Goal: Task Accomplishment & Management: Manage account settings

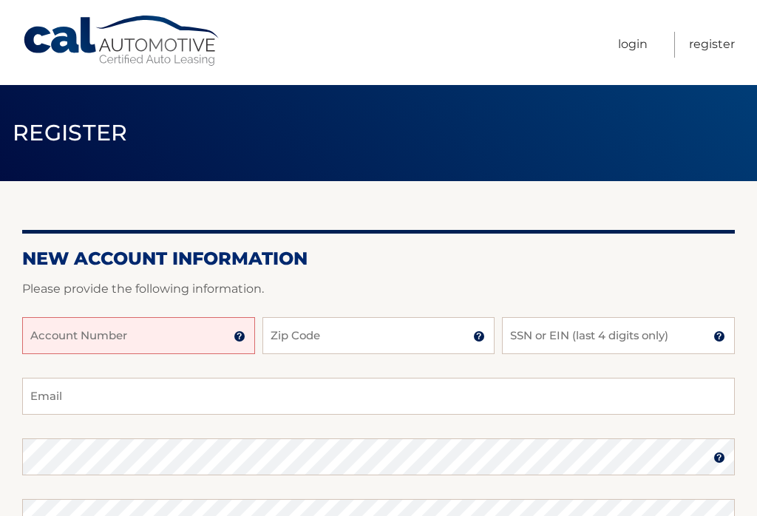
click at [178, 341] on input "Account Number" at bounding box center [138, 335] width 233 height 37
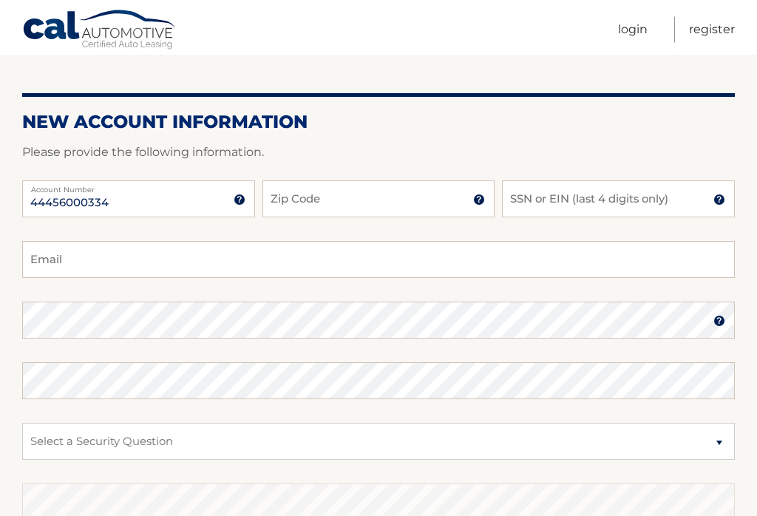
scroll to position [141, 0]
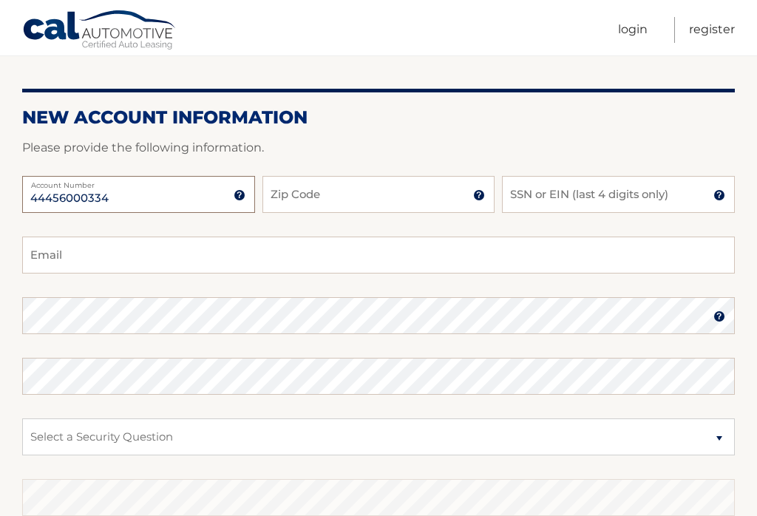
type input "44456000334"
click at [446, 201] on input "Zip Code" at bounding box center [378, 194] width 233 height 37
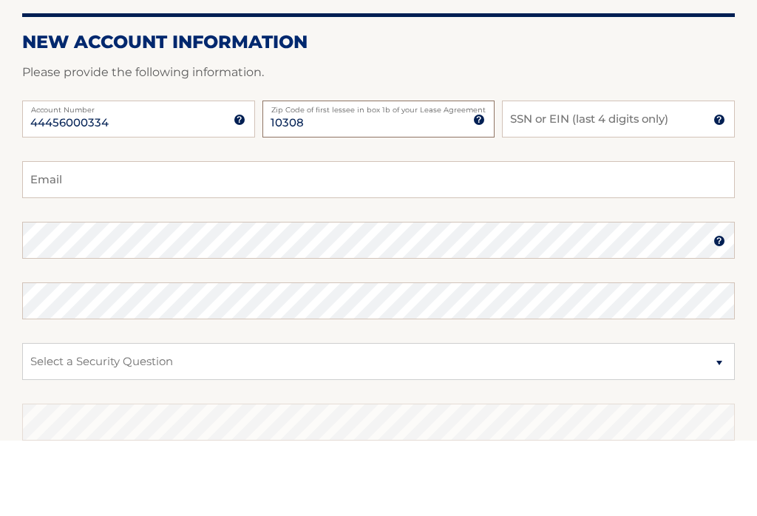
type input "10308"
click at [625, 176] on input "SSN or EIN (last 4 digits only)" at bounding box center [618, 194] width 233 height 37
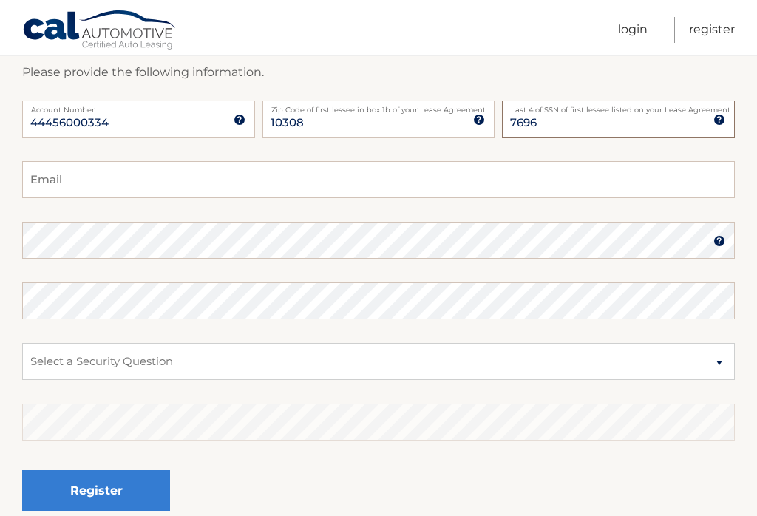
type input "7696"
click at [106, 187] on input "Email" at bounding box center [378, 179] width 712 height 37
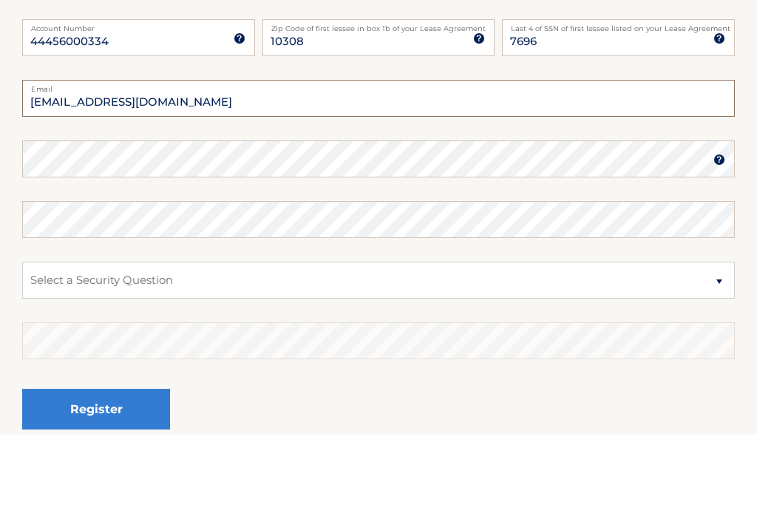
type input "maolad82@icloud.com"
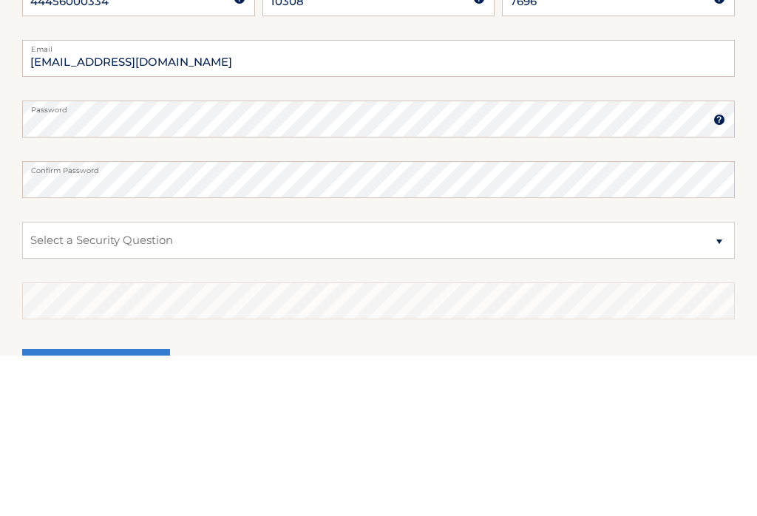
scroll to position [330, 0]
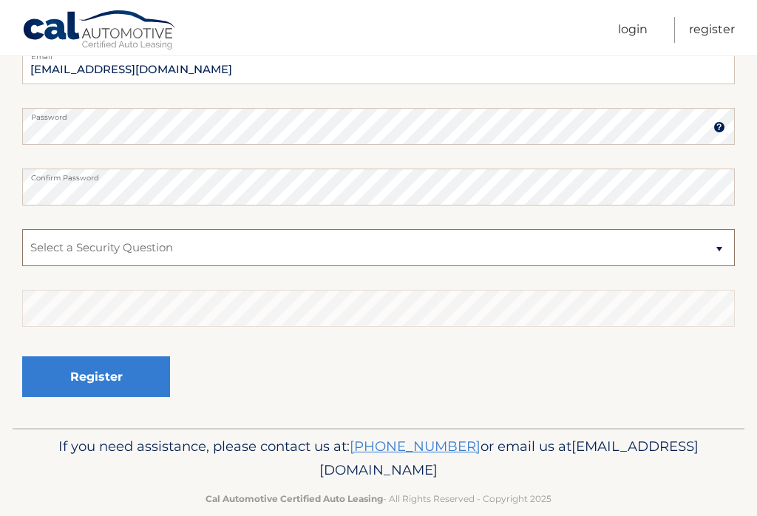
click at [285, 239] on select "Select a Security Question What was the name of your elementary school? What is…" at bounding box center [378, 247] width 712 height 37
select select "4"
click at [143, 380] on button "Register" at bounding box center [96, 376] width 148 height 41
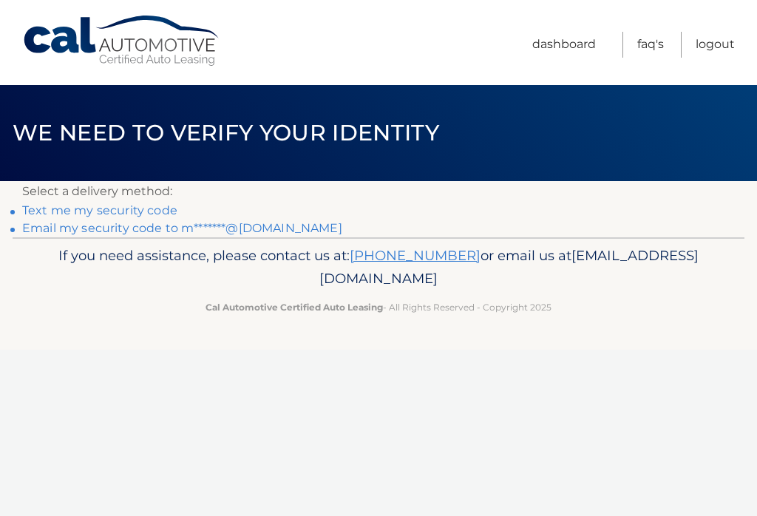
click at [107, 209] on link "Text me my security code" at bounding box center [99, 210] width 155 height 14
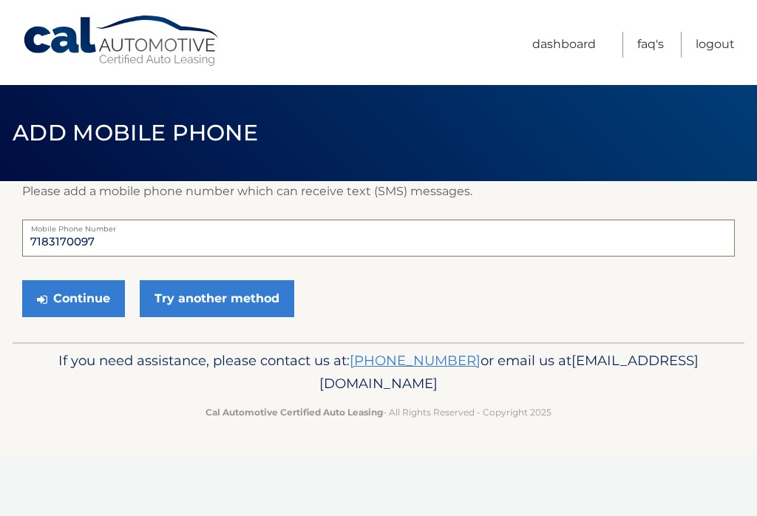
click at [221, 245] on input "7183170097" at bounding box center [378, 237] width 712 height 37
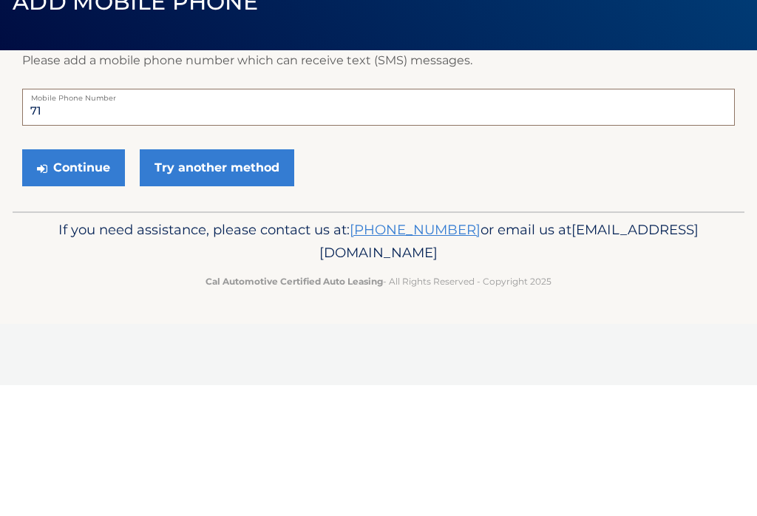
type input "7"
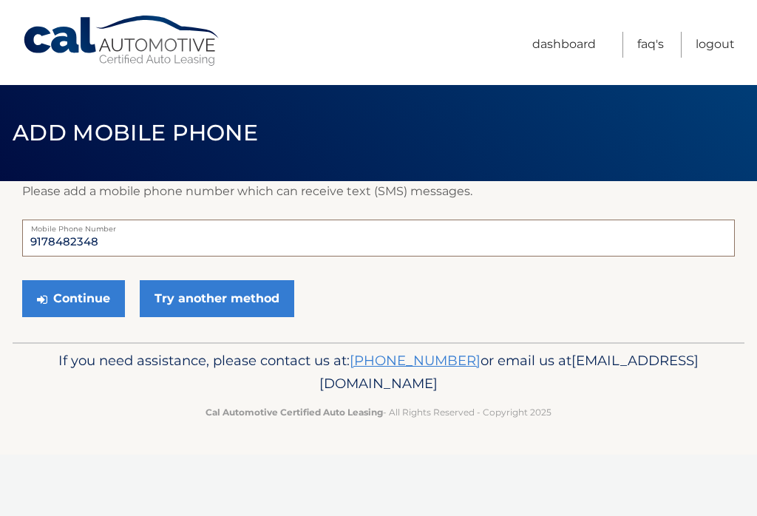
type input "9178482348"
click at [83, 293] on button "Continue" at bounding box center [73, 298] width 103 height 37
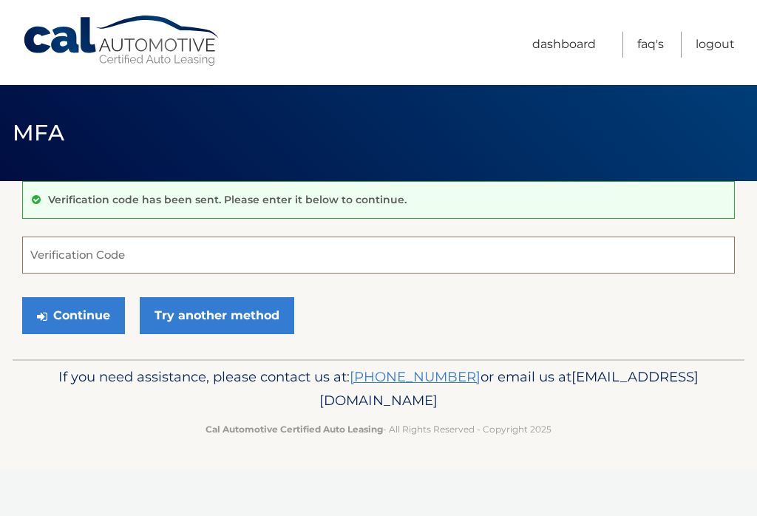
click at [253, 247] on input "Verification Code" at bounding box center [378, 254] width 712 height 37
type input "157928"
click at [87, 307] on button "Continue" at bounding box center [73, 315] width 103 height 37
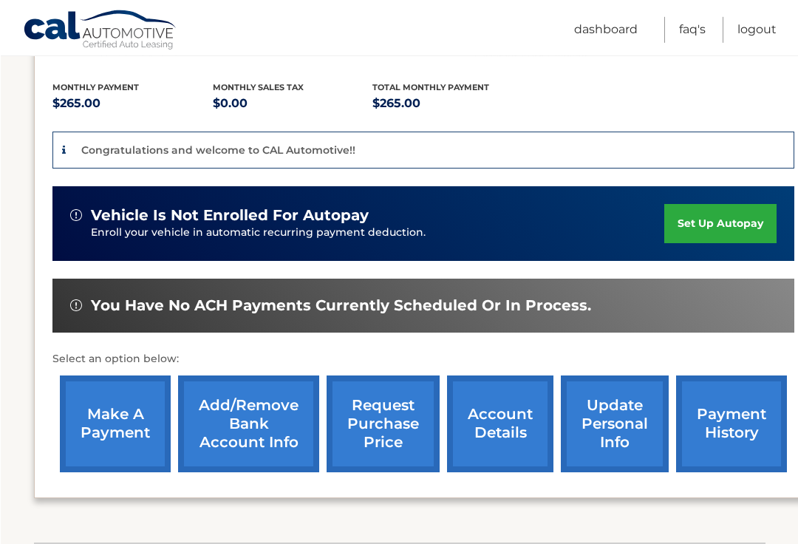
scroll to position [298, 0]
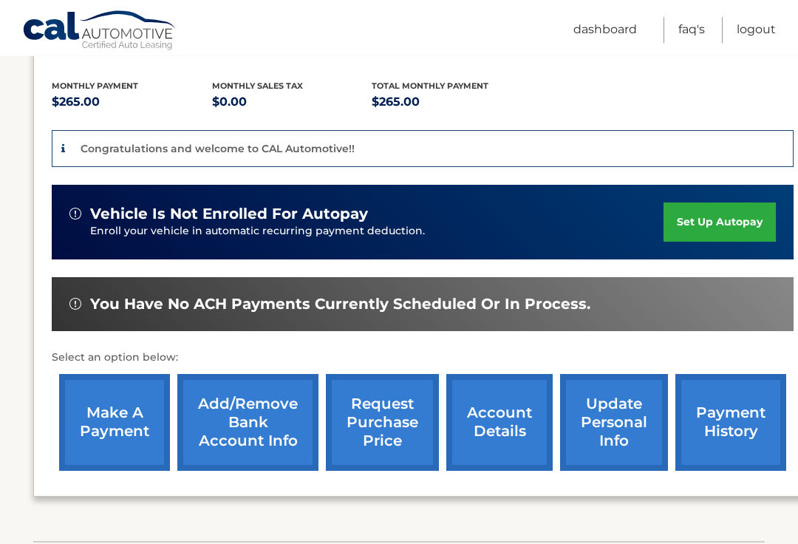
click at [726, 220] on link "set up autopay" at bounding box center [720, 221] width 112 height 39
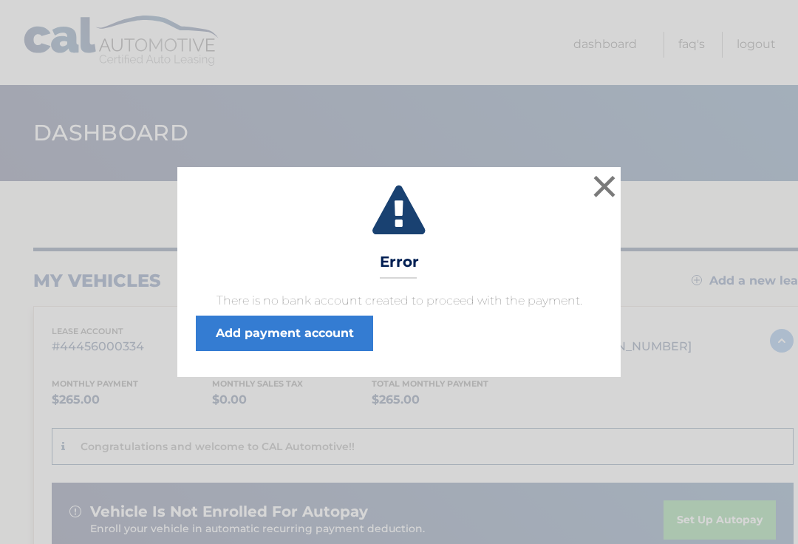
scroll to position [3, 0]
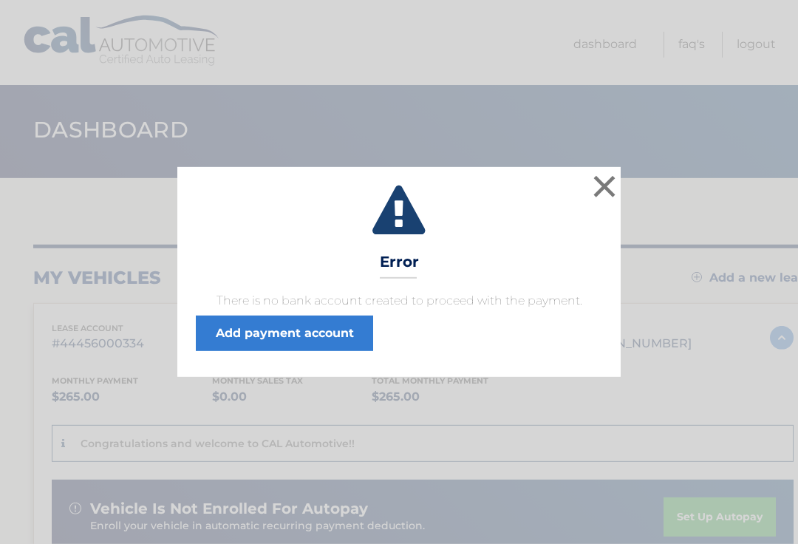
click at [333, 341] on link "Add payment account" at bounding box center [284, 333] width 177 height 35
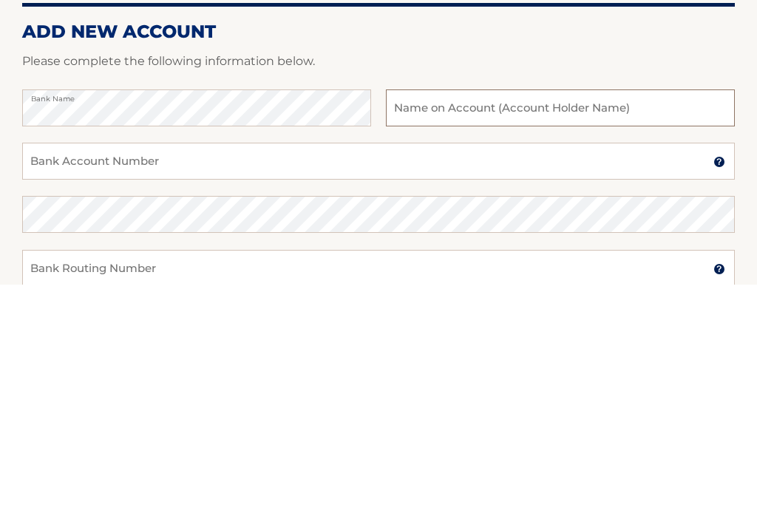
click at [627, 321] on input "text" at bounding box center [560, 339] width 349 height 37
type input "Michael ONeill"
click at [53, 374] on input "Bank Account Number" at bounding box center [378, 392] width 712 height 37
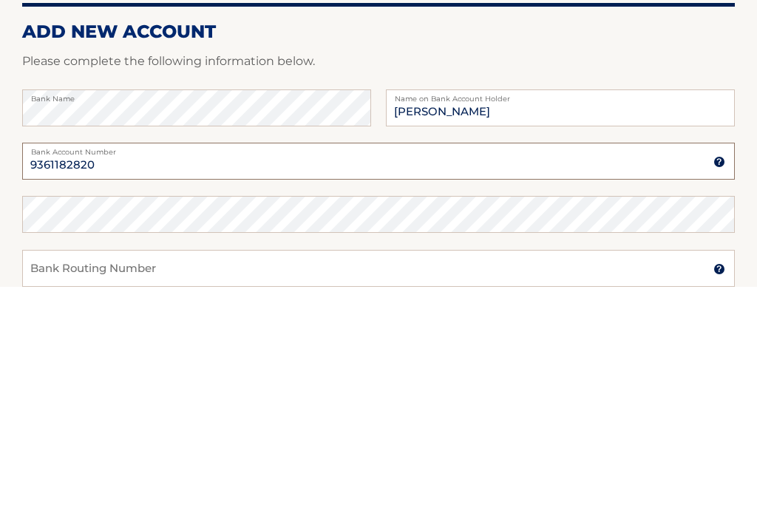
scroll to position [2, 0]
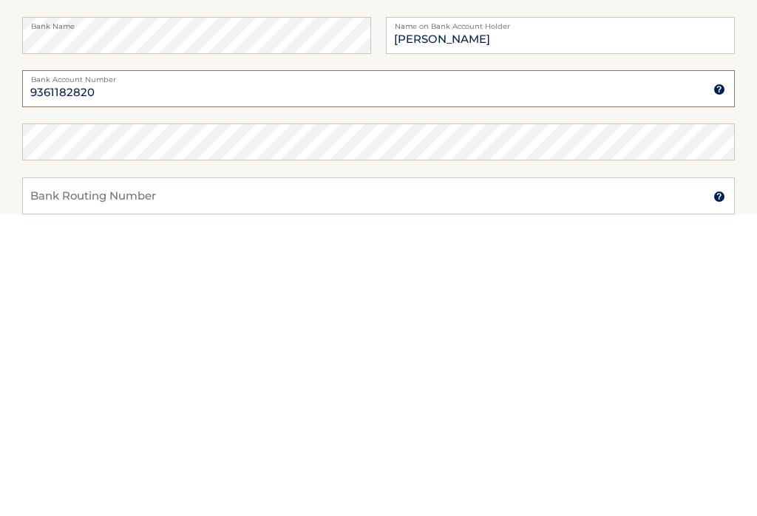
type input "9361182820"
click at [47, 479] on input "Bank Routing Number" at bounding box center [378, 497] width 712 height 37
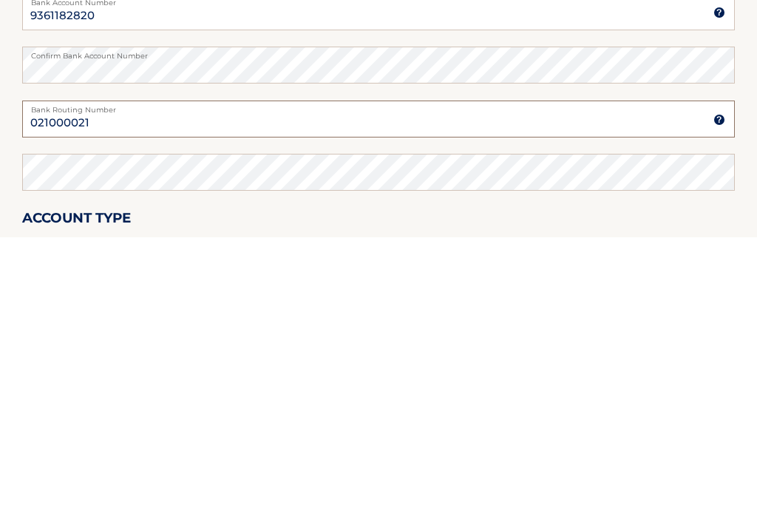
type input "021000021"
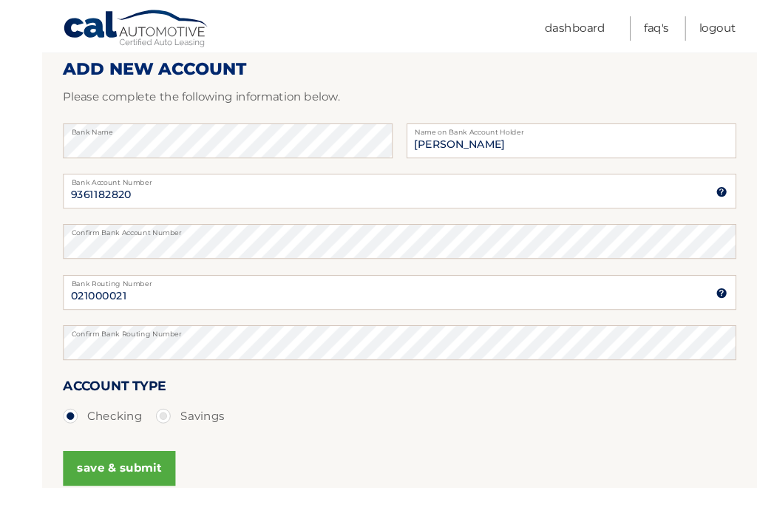
scroll to position [234, 0]
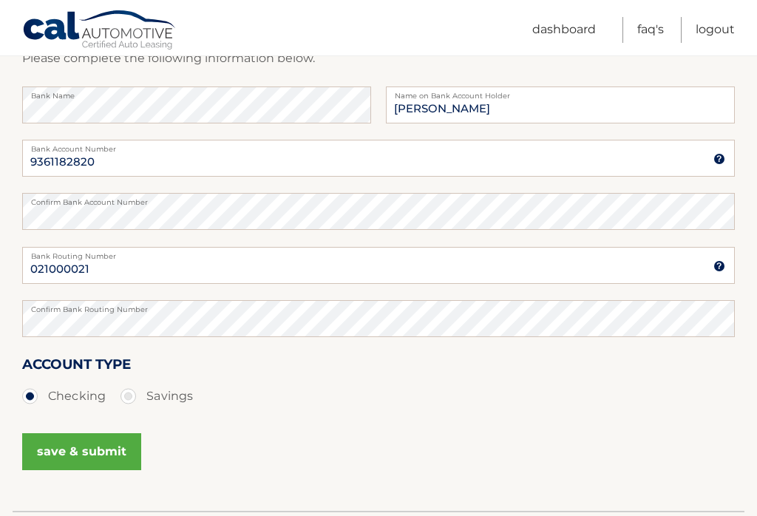
click at [87, 456] on button "save & submit" at bounding box center [81, 451] width 119 height 37
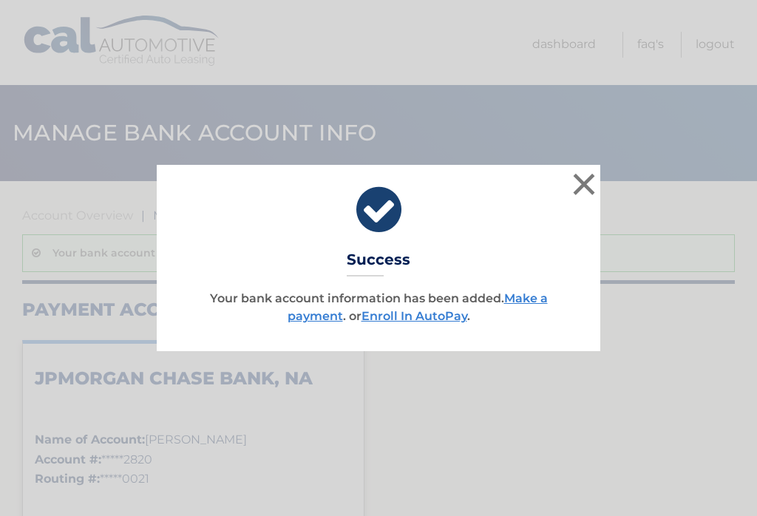
click at [432, 321] on link "Enroll In AutoPay" at bounding box center [414, 316] width 106 height 14
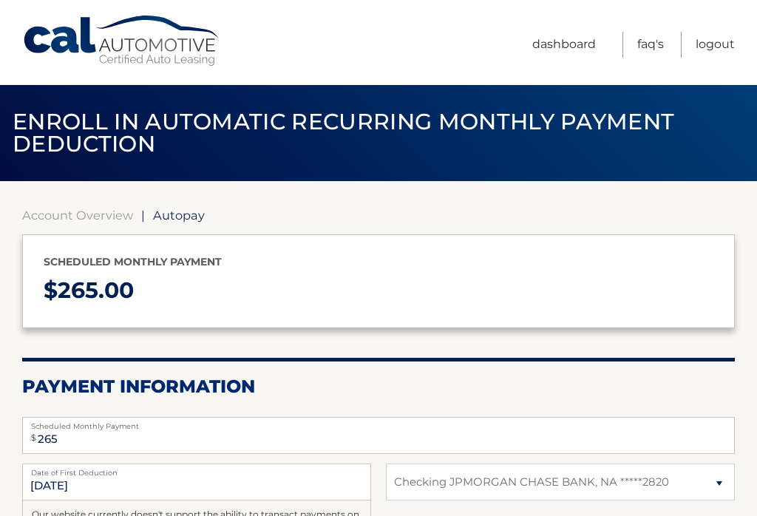
select select "ZDRjZjcwZjctNTk2Yy00YWUzLWE5ODctZDUzMTYzNjllNWNk"
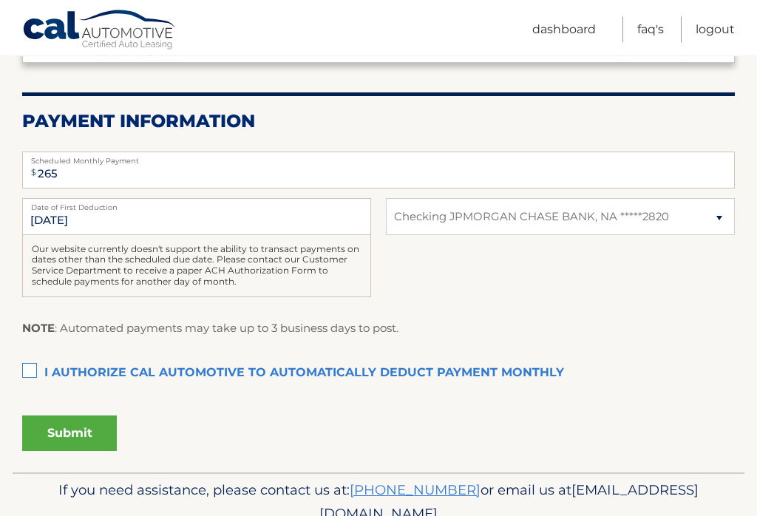
scroll to position [267, 0]
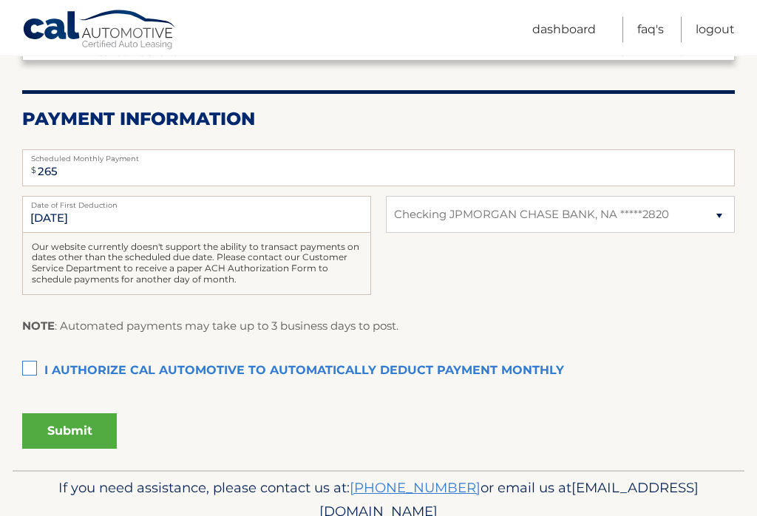
click at [28, 367] on label "I authorize cal automotive to automatically deduct payment monthly This checkbo…" at bounding box center [378, 372] width 712 height 30
click at [0, 0] on input "I authorize cal automotive to automatically deduct payment monthly This checkbo…" at bounding box center [0, 0] width 0 height 0
click at [63, 429] on button "Submit" at bounding box center [69, 430] width 95 height 35
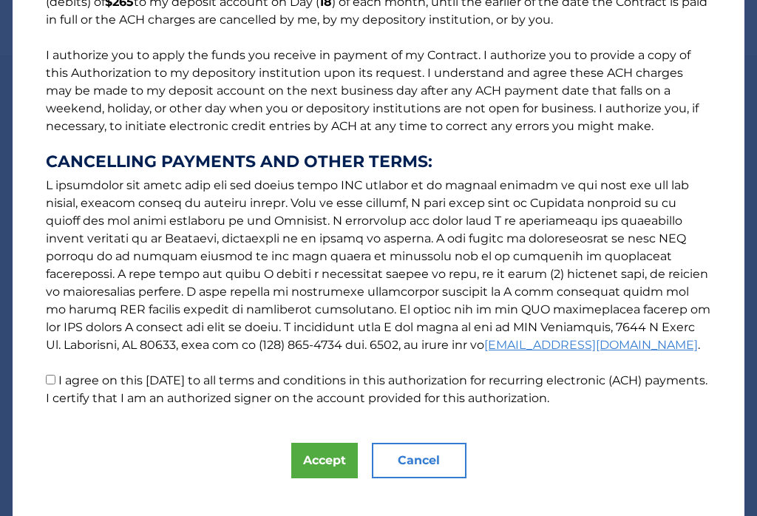
scroll to position [160, 0]
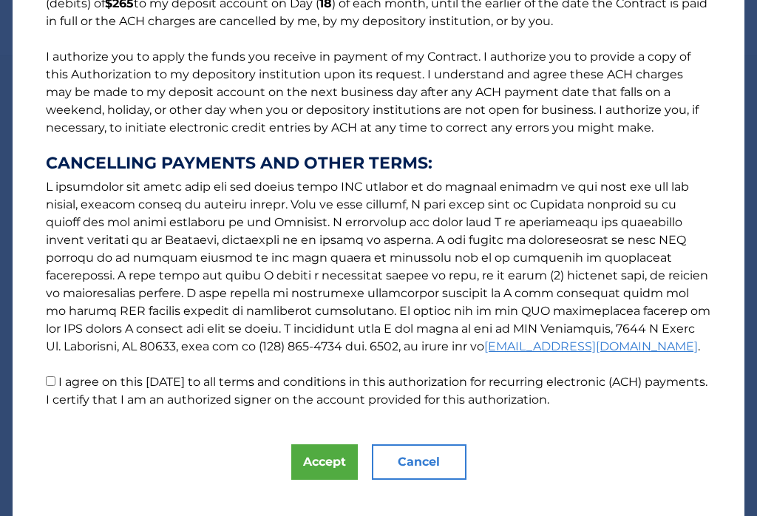
click at [51, 379] on input "I agree on this 08/30/2025 to all terms and conditions in this authorization fo…" at bounding box center [51, 381] width 10 height 10
checkbox input "true"
click at [321, 469] on button "Accept" at bounding box center [324, 461] width 67 height 35
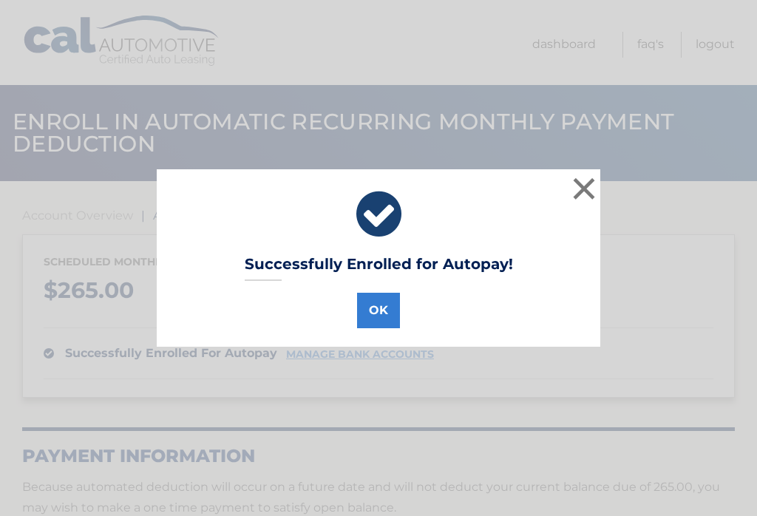
click at [583, 194] on button "×" at bounding box center [584, 189] width 30 height 30
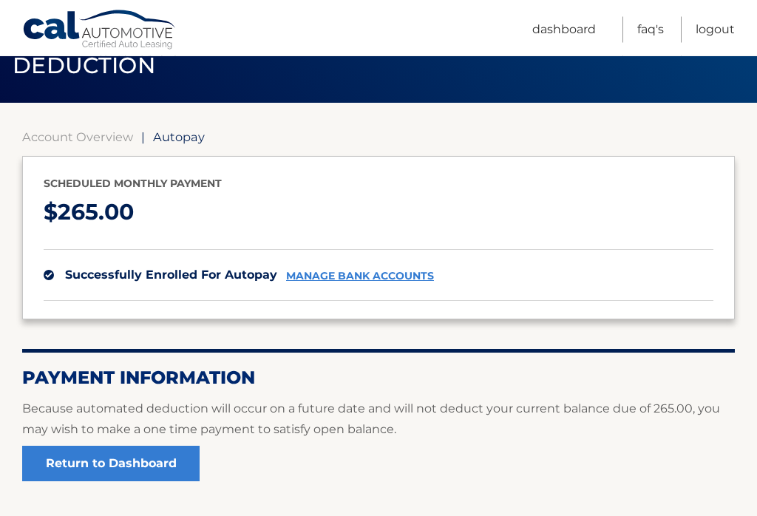
scroll to position [78, 0]
click at [723, 30] on link "Logout" at bounding box center [714, 30] width 39 height 26
